Goal: Navigation & Orientation: Find specific page/section

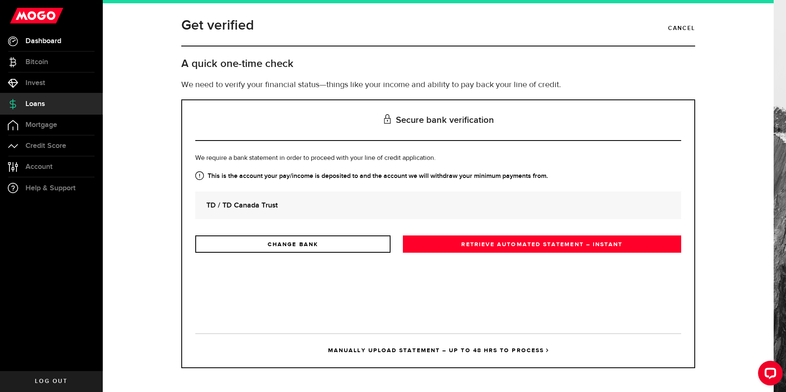
click at [51, 37] on span "Dashboard" at bounding box center [43, 40] width 36 height 7
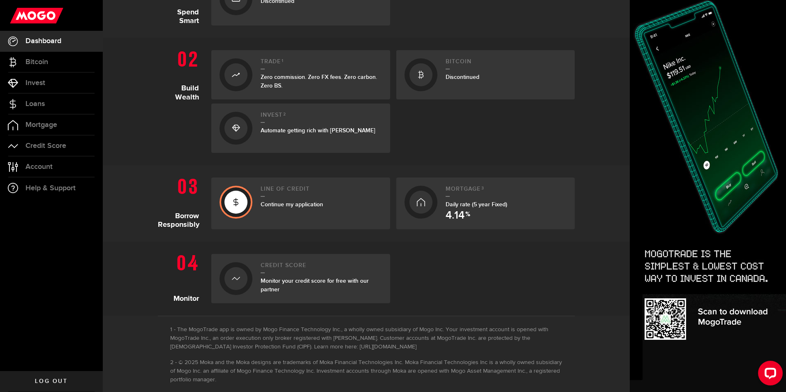
scroll to position [262, 0]
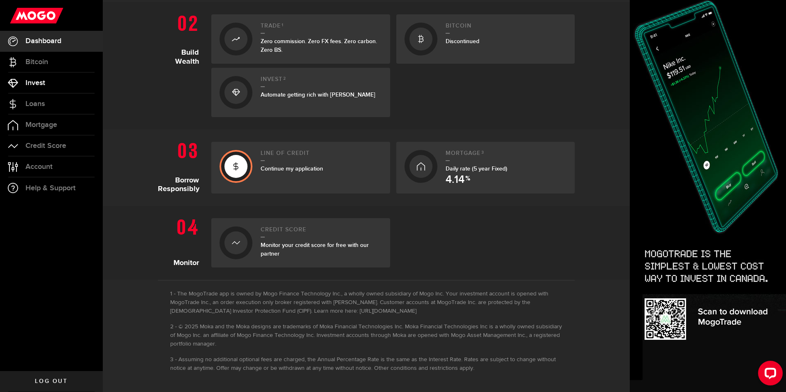
click at [72, 84] on link "Invest" at bounding box center [51, 83] width 103 height 21
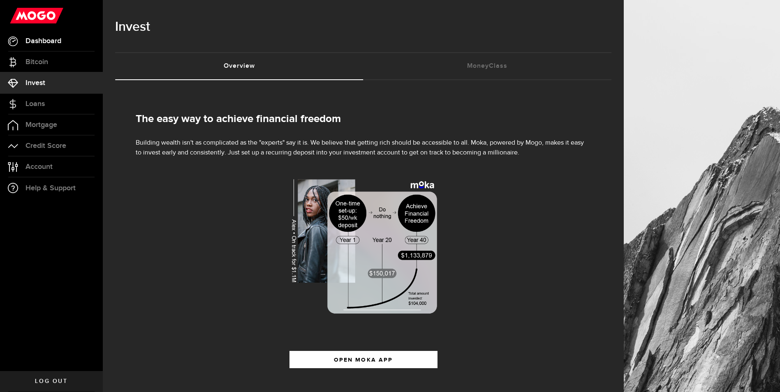
click at [53, 32] on link "Dashboard" at bounding box center [51, 41] width 103 height 21
